Goal: Register for event/course

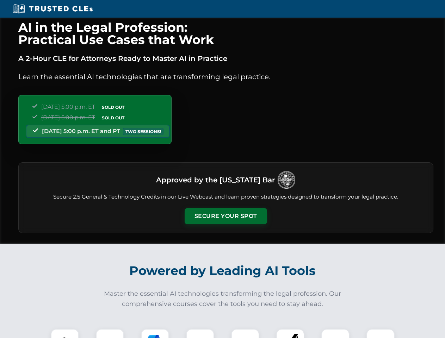
click at [226, 216] on button "Secure Your Spot" at bounding box center [226, 216] width 82 height 16
click at [65, 334] on img at bounding box center [65, 343] width 20 height 20
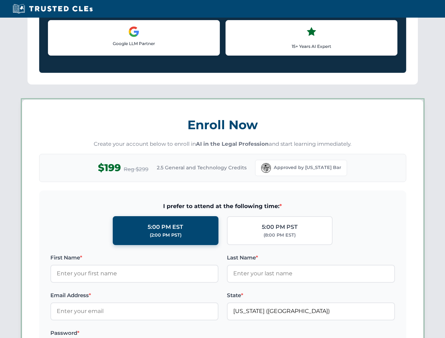
click at [155, 334] on label "Password *" at bounding box center [134, 333] width 168 height 8
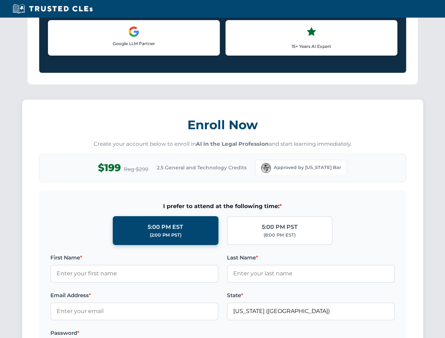
scroll to position [692, 0]
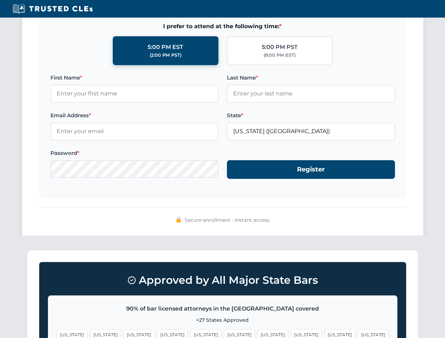
click at [325, 334] on span "[US_STATE]" at bounding box center [340, 335] width 31 height 10
